Goal: Task Accomplishment & Management: Complete application form

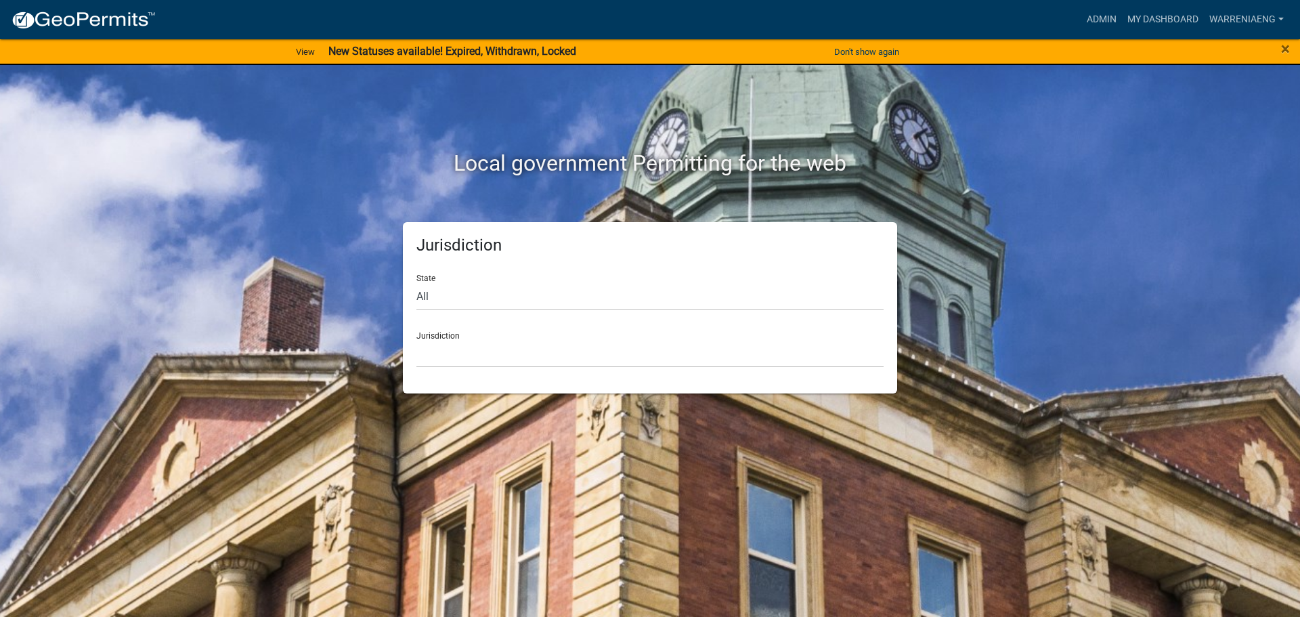
click at [1280, 47] on div "×" at bounding box center [1246, 52] width 108 height 28
click at [1287, 48] on span "×" at bounding box center [1285, 48] width 9 height 19
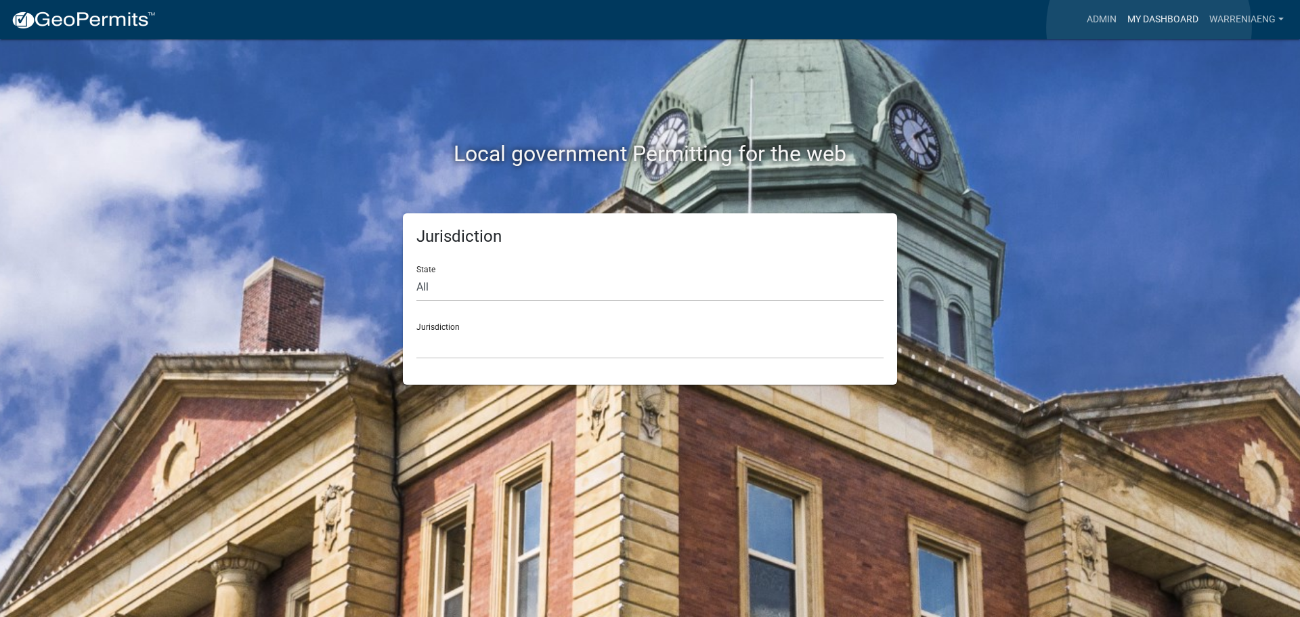
click at [1149, 27] on link "My Dashboard" at bounding box center [1163, 20] width 82 height 26
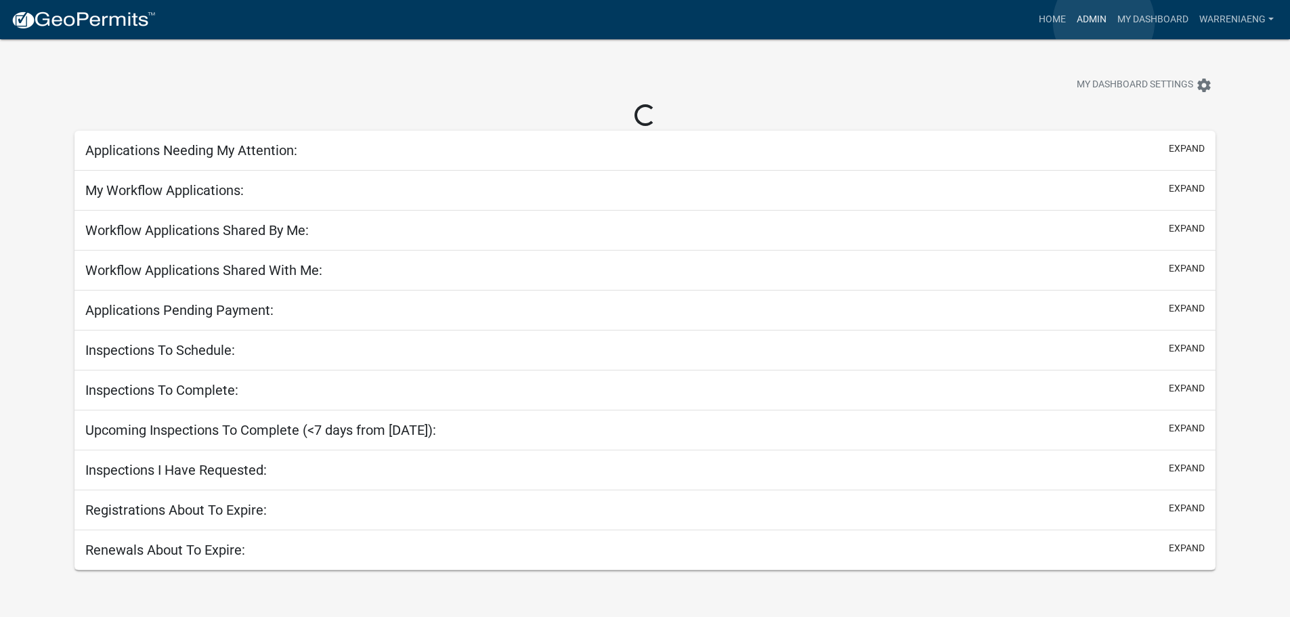
click at [1104, 22] on link "Admin" at bounding box center [1091, 20] width 41 height 26
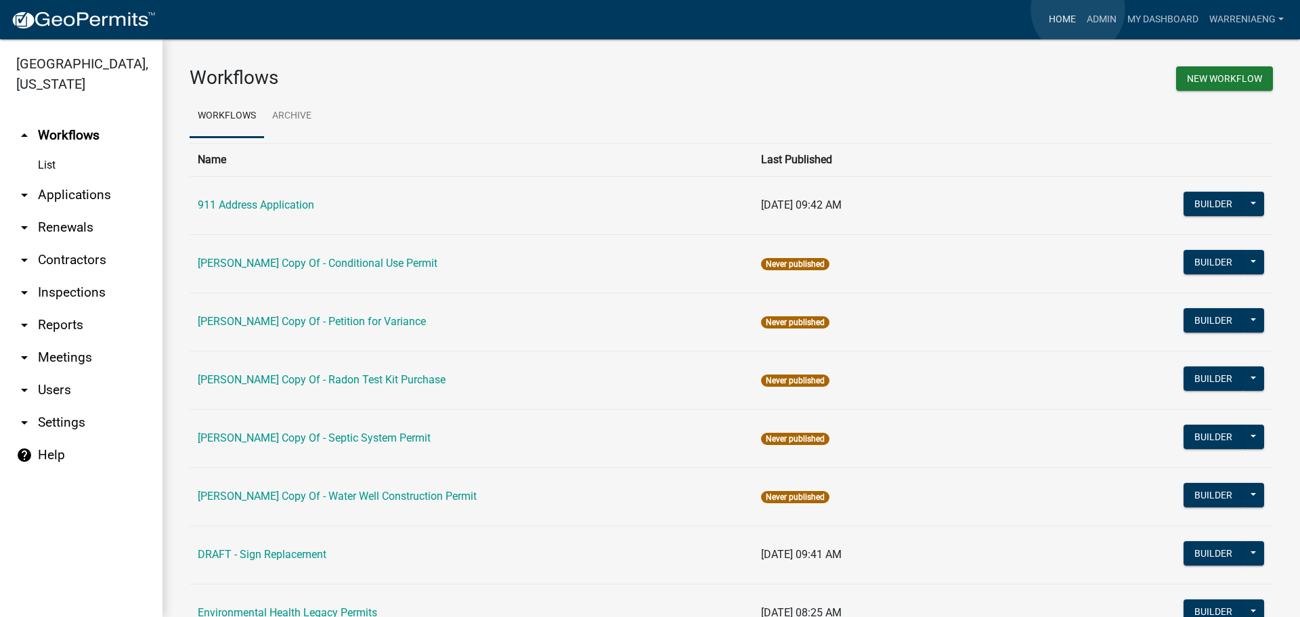
click at [1078, 9] on link "Home" at bounding box center [1062, 20] width 38 height 26
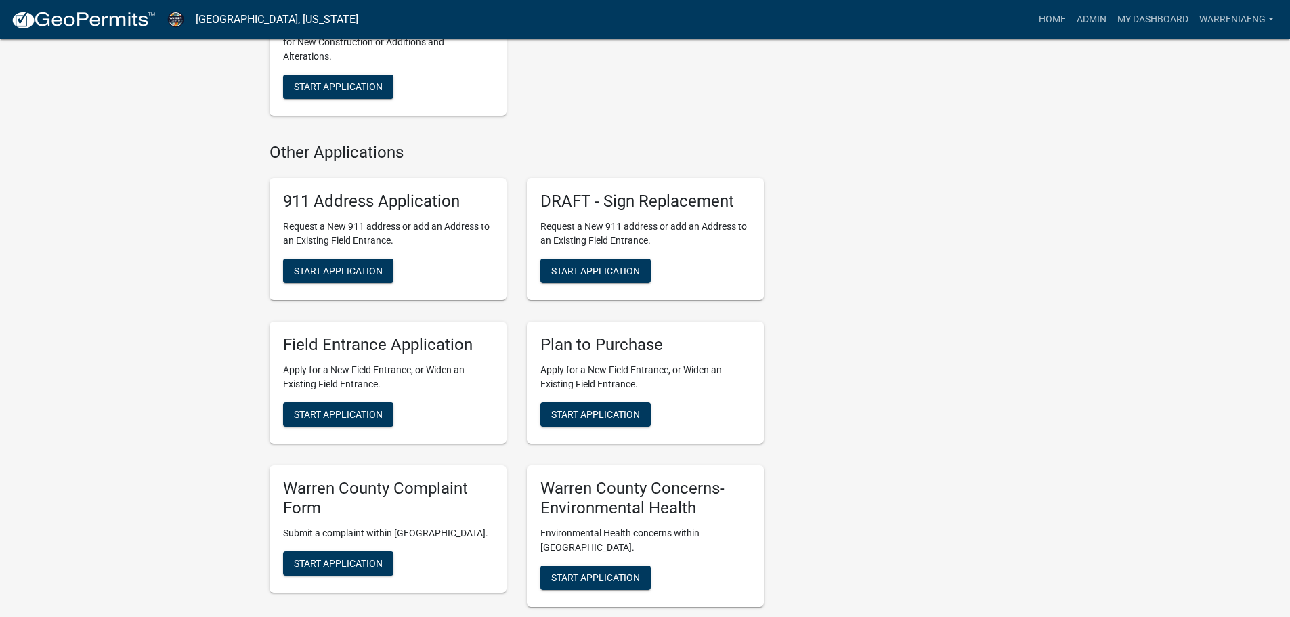
scroll to position [948, 0]
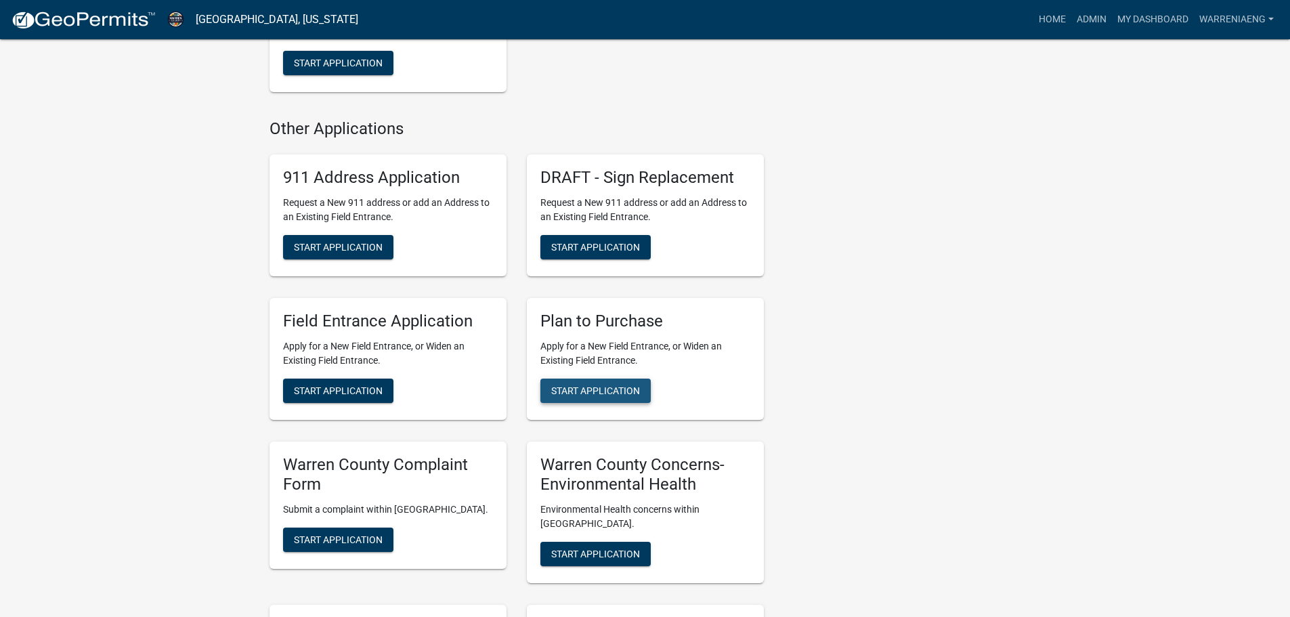
click at [619, 390] on span "Start Application" at bounding box center [595, 390] width 89 height 11
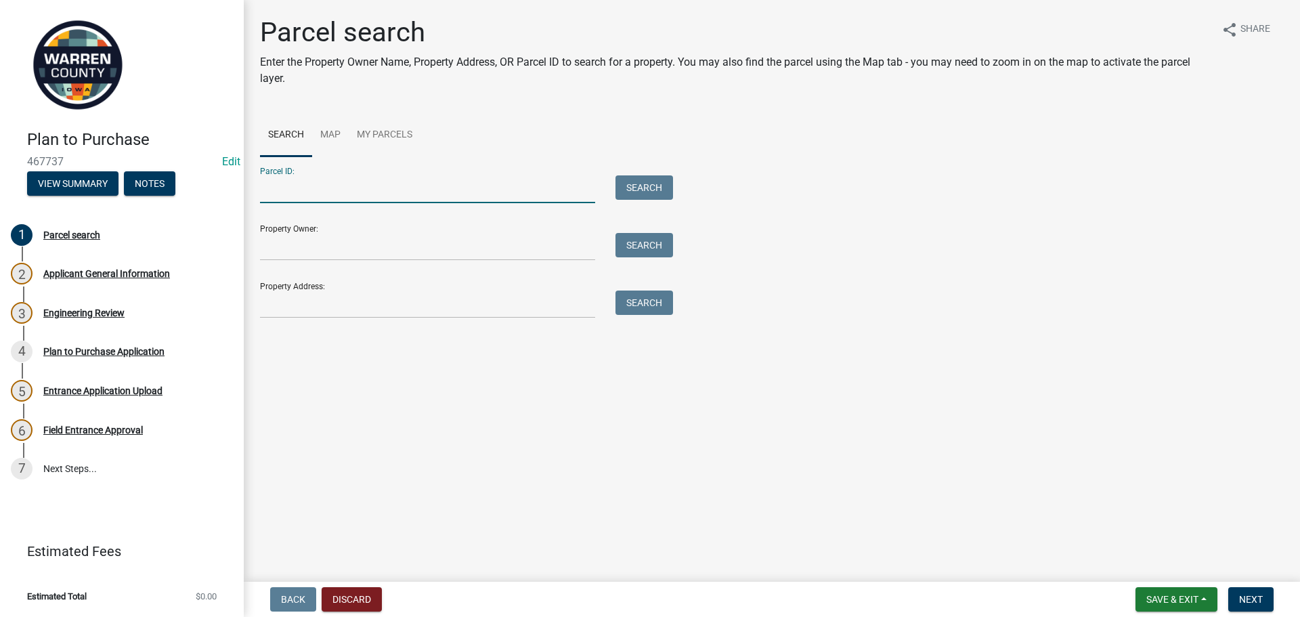
click at [337, 198] on input "Parcel ID:" at bounding box center [427, 189] width 335 height 28
type input "14000080880"
click at [629, 194] on button "Search" at bounding box center [645, 187] width 58 height 24
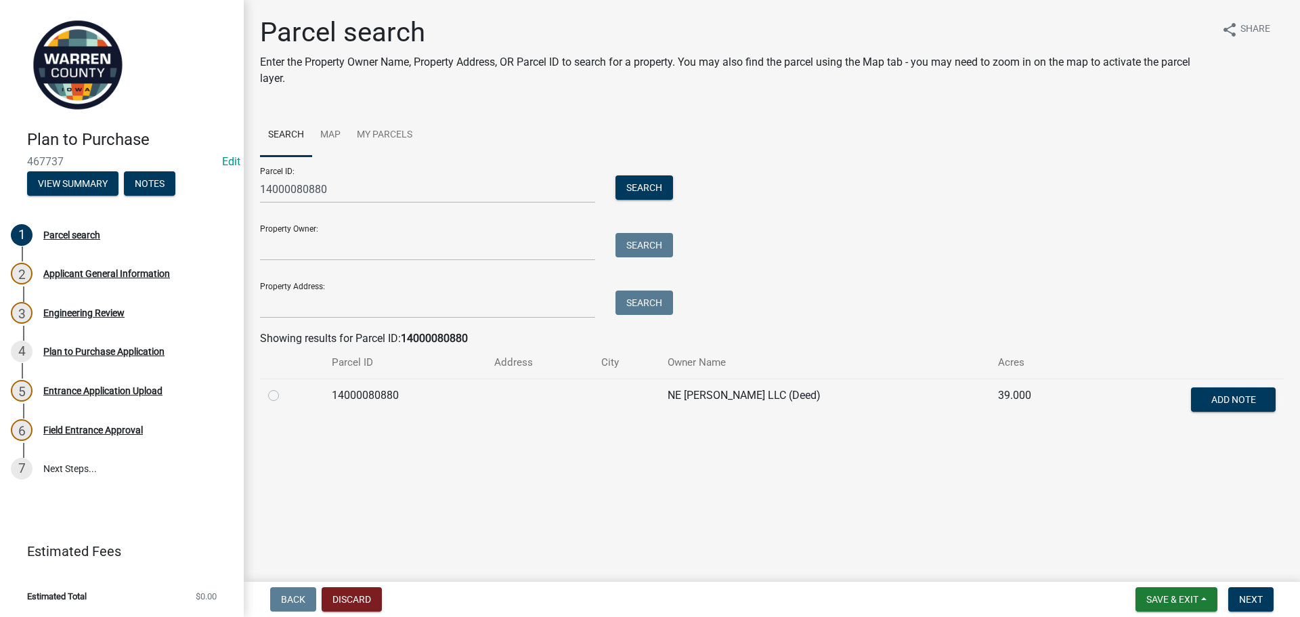
click at [284, 387] on label at bounding box center [284, 387] width 0 height 0
click at [284, 396] on input "radio" at bounding box center [288, 391] width 9 height 9
radio input "true"
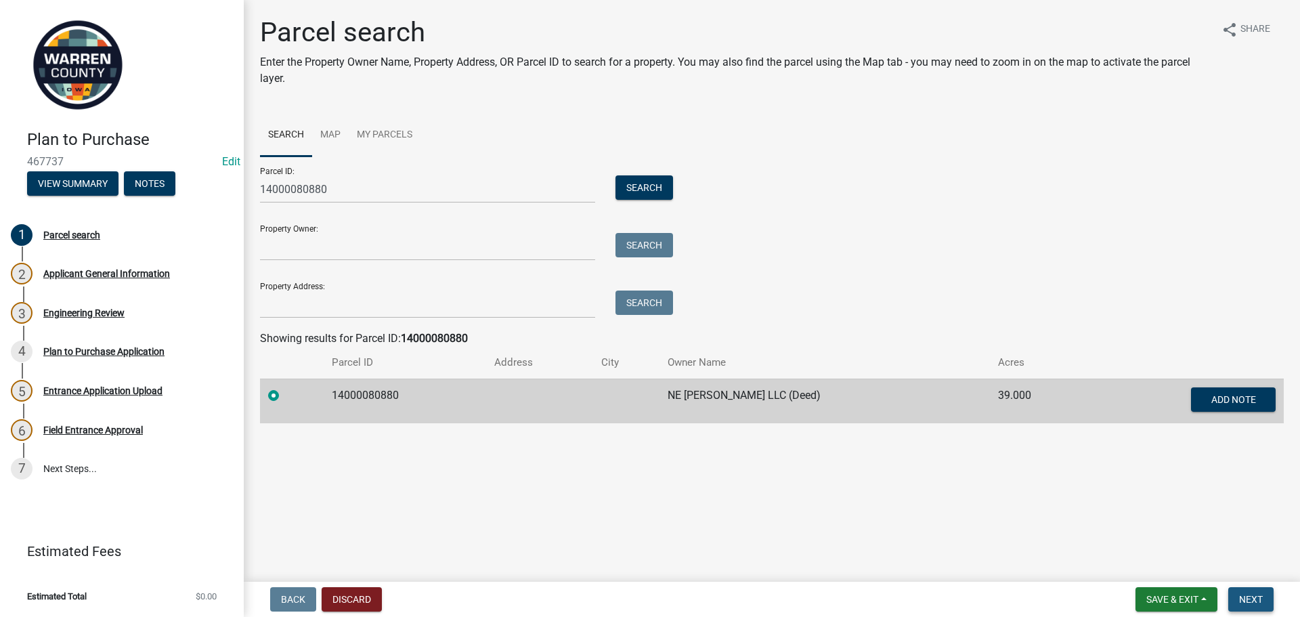
click at [1254, 595] on span "Next" at bounding box center [1251, 599] width 24 height 11
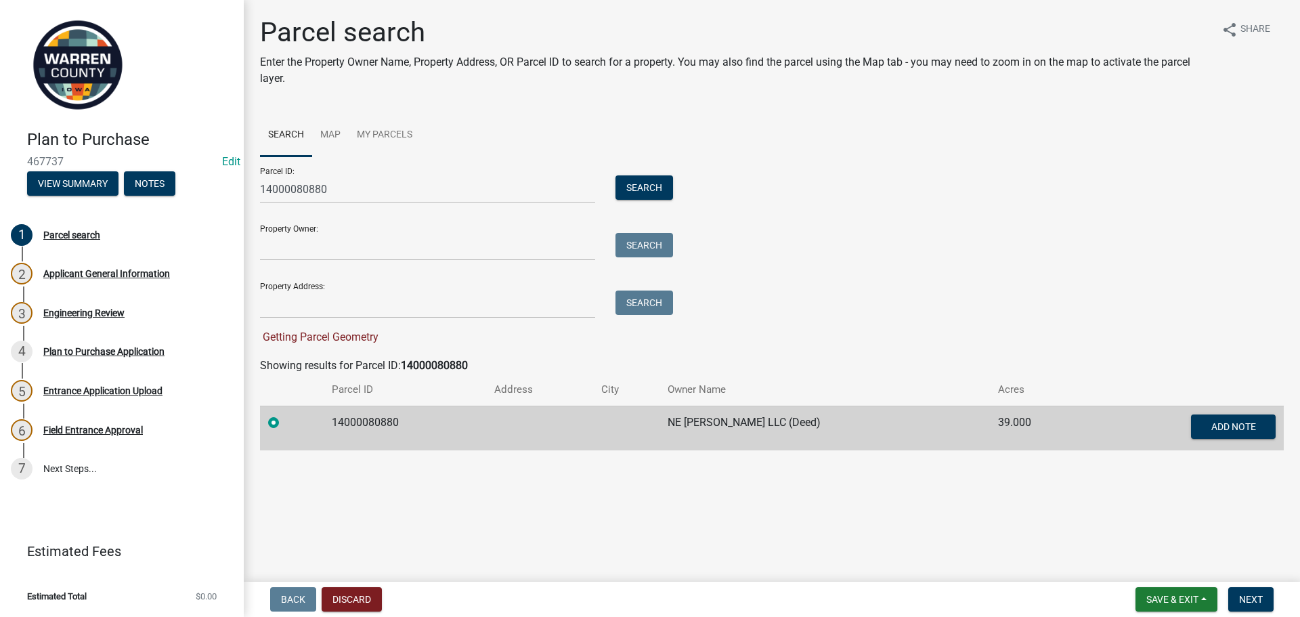
click at [1242, 551] on main "Parcel search Enter the Property Owner Name, Property Address, OR Parcel ID to …" at bounding box center [772, 288] width 1056 height 576
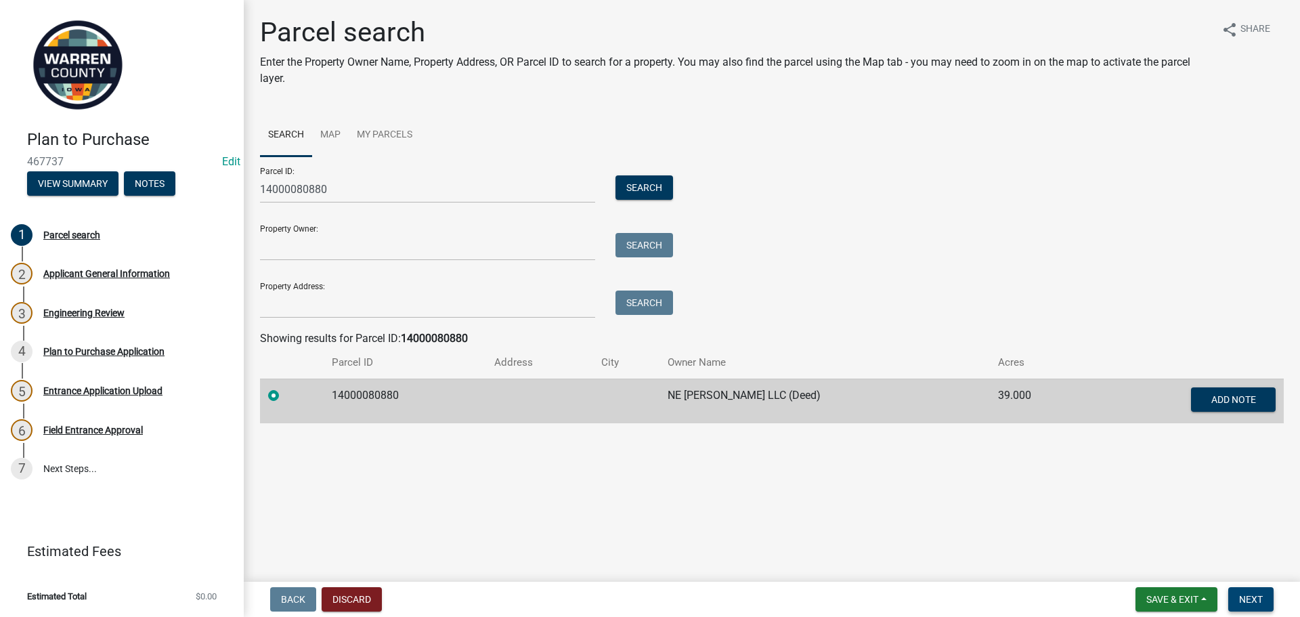
click at [1249, 600] on span "Next" at bounding box center [1251, 599] width 24 height 11
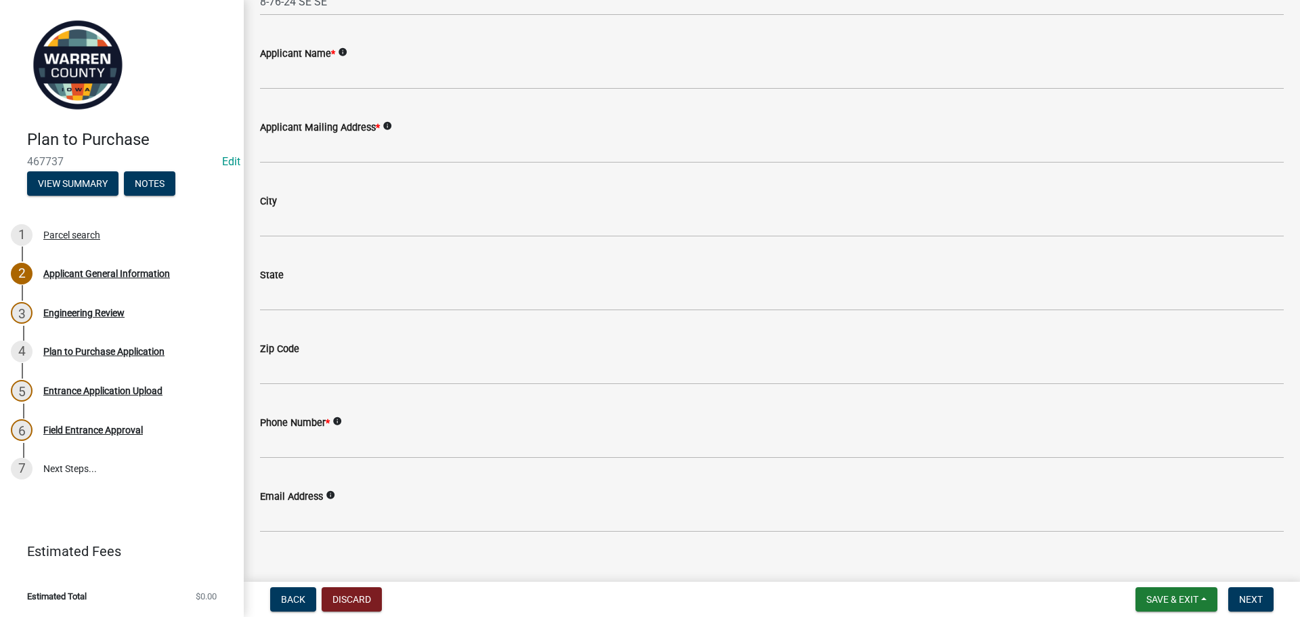
scroll to position [530, 0]
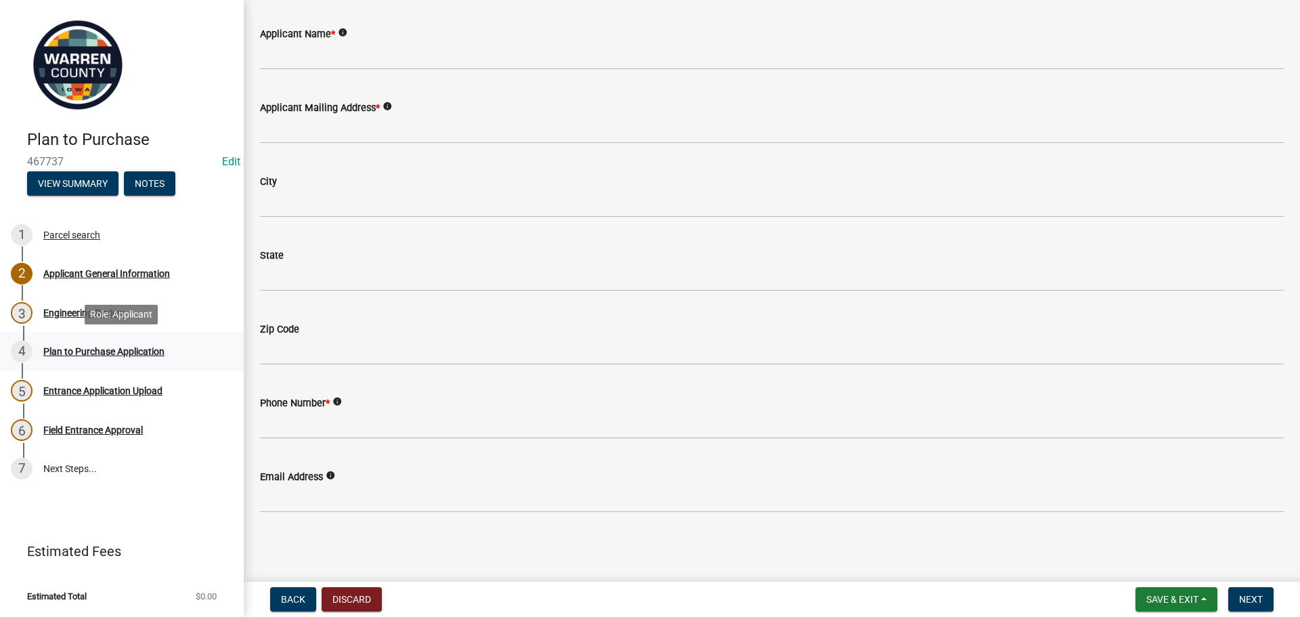
click at [137, 353] on div "Plan to Purchase Application" at bounding box center [103, 351] width 121 height 9
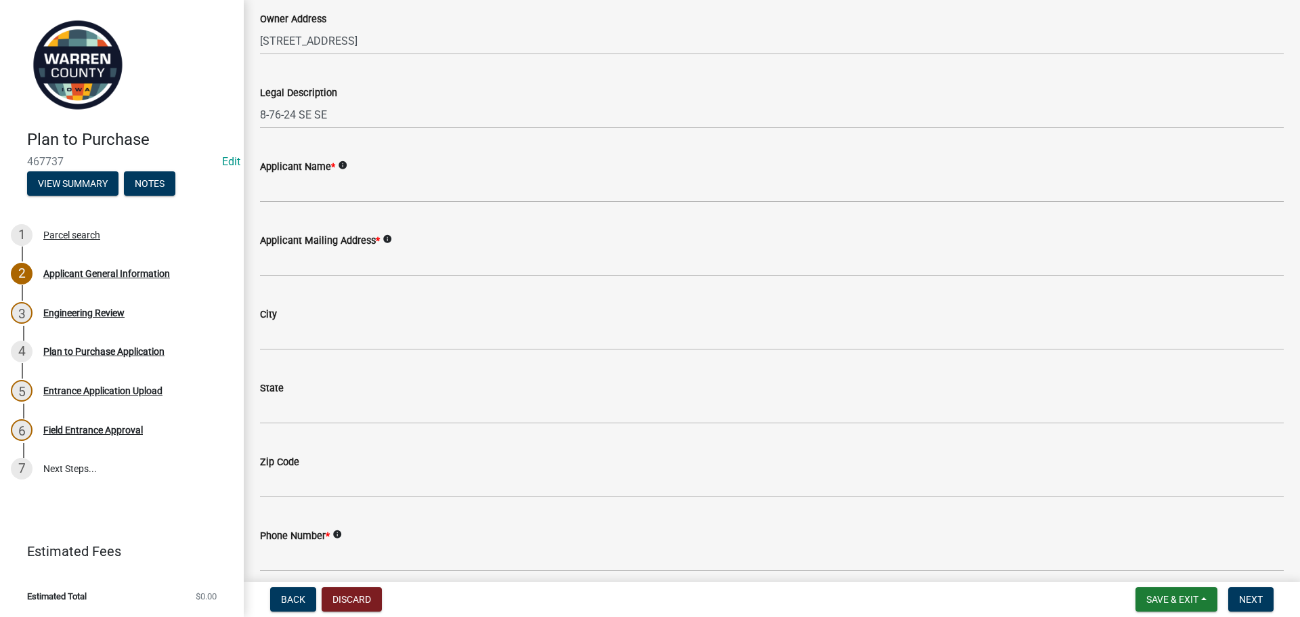
scroll to position [191, 0]
